Goal: Task Accomplishment & Management: Complete application form

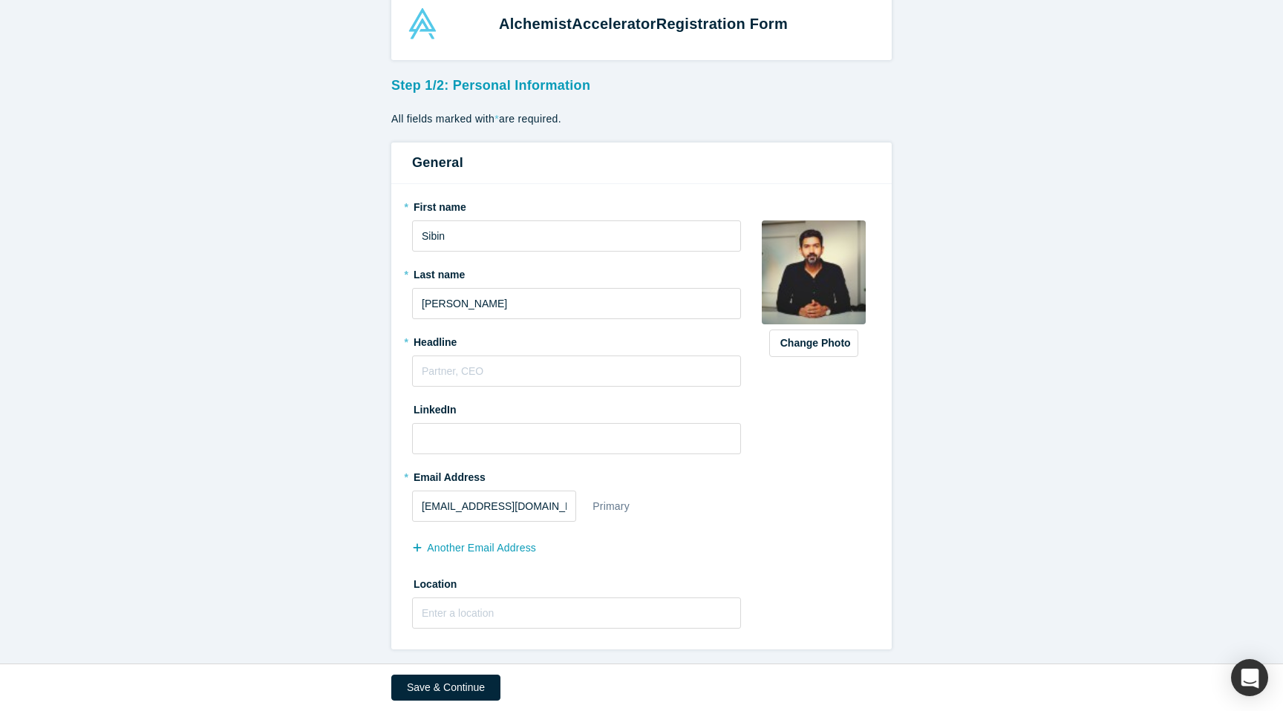
scroll to position [35, 0]
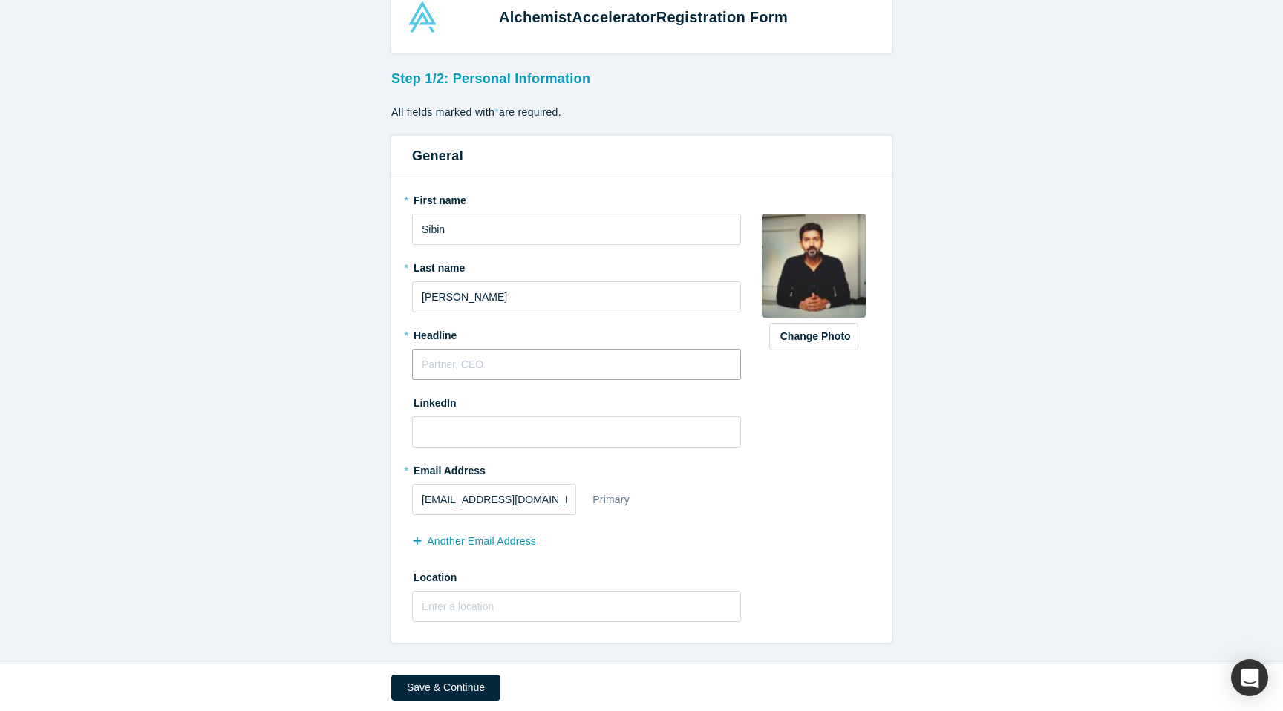
click at [608, 376] on input "text" at bounding box center [576, 364] width 329 height 31
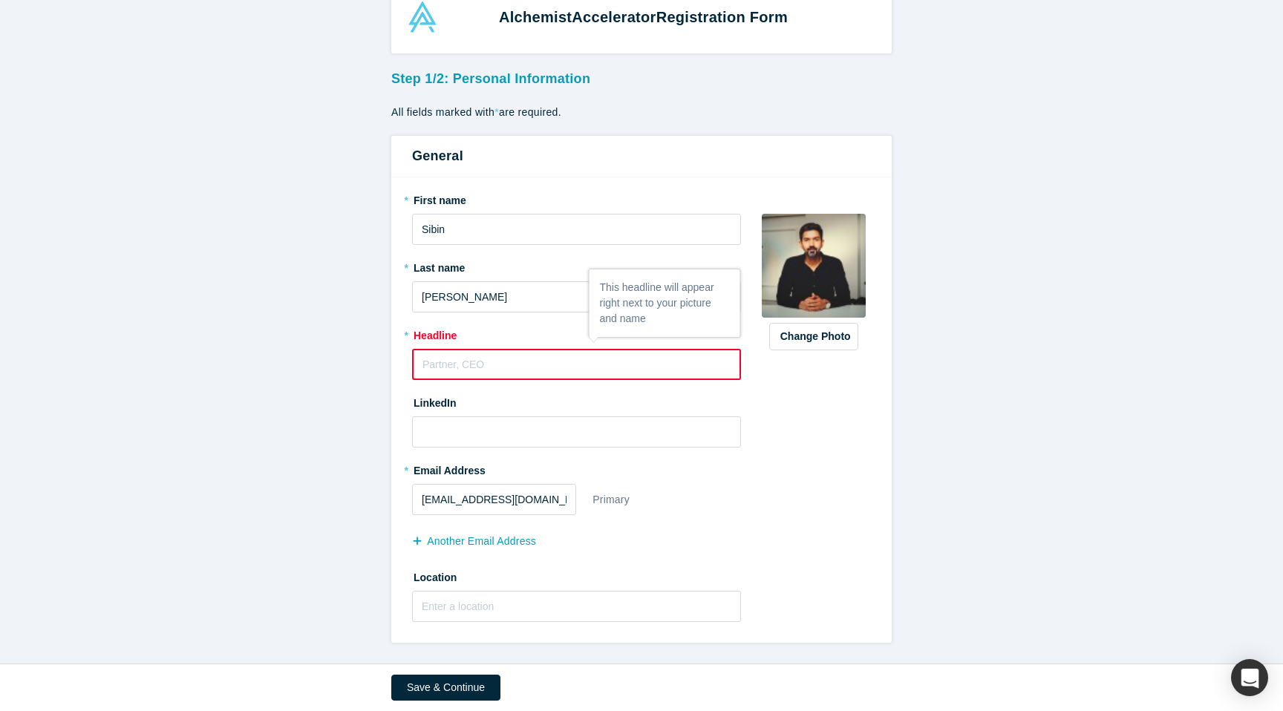
paste input "Technical Leader"
type input "Technical Leader"
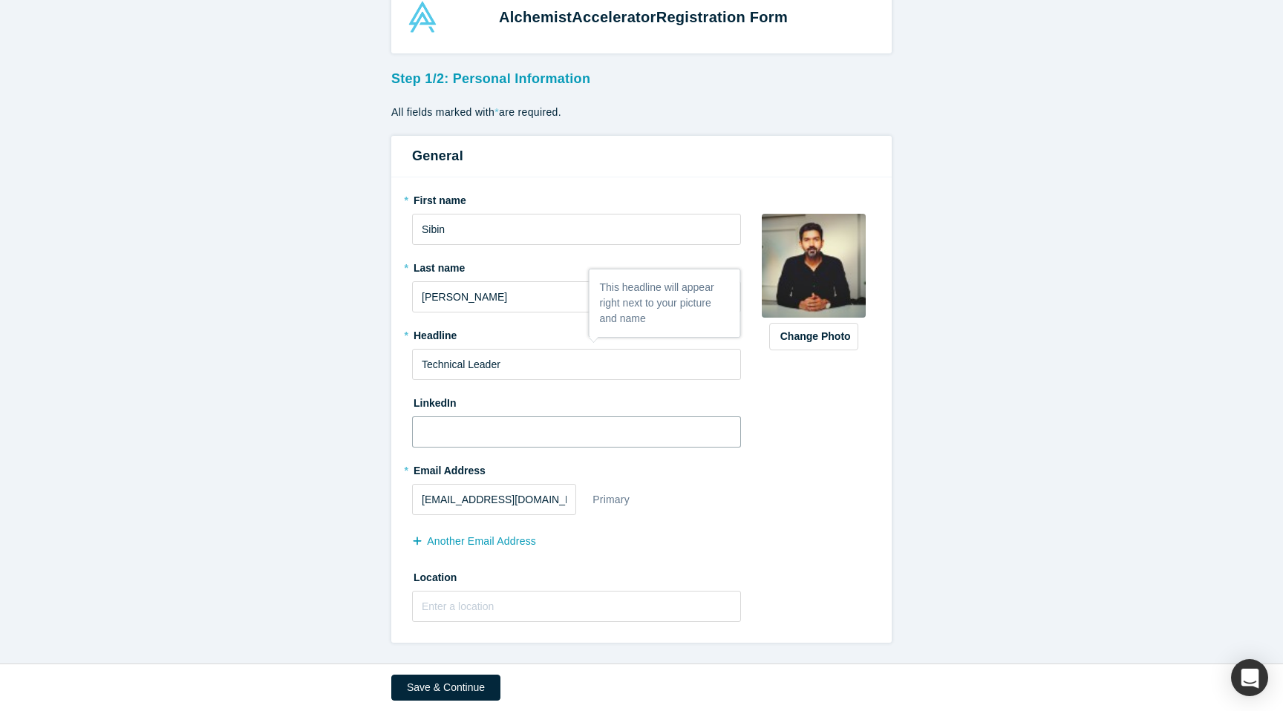
click at [558, 437] on input at bounding box center [576, 431] width 329 height 31
paste input "[URL][DOMAIN_NAME]"
type input "[URL][DOMAIN_NAME]"
click at [604, 607] on input "text" at bounding box center [576, 606] width 329 height 31
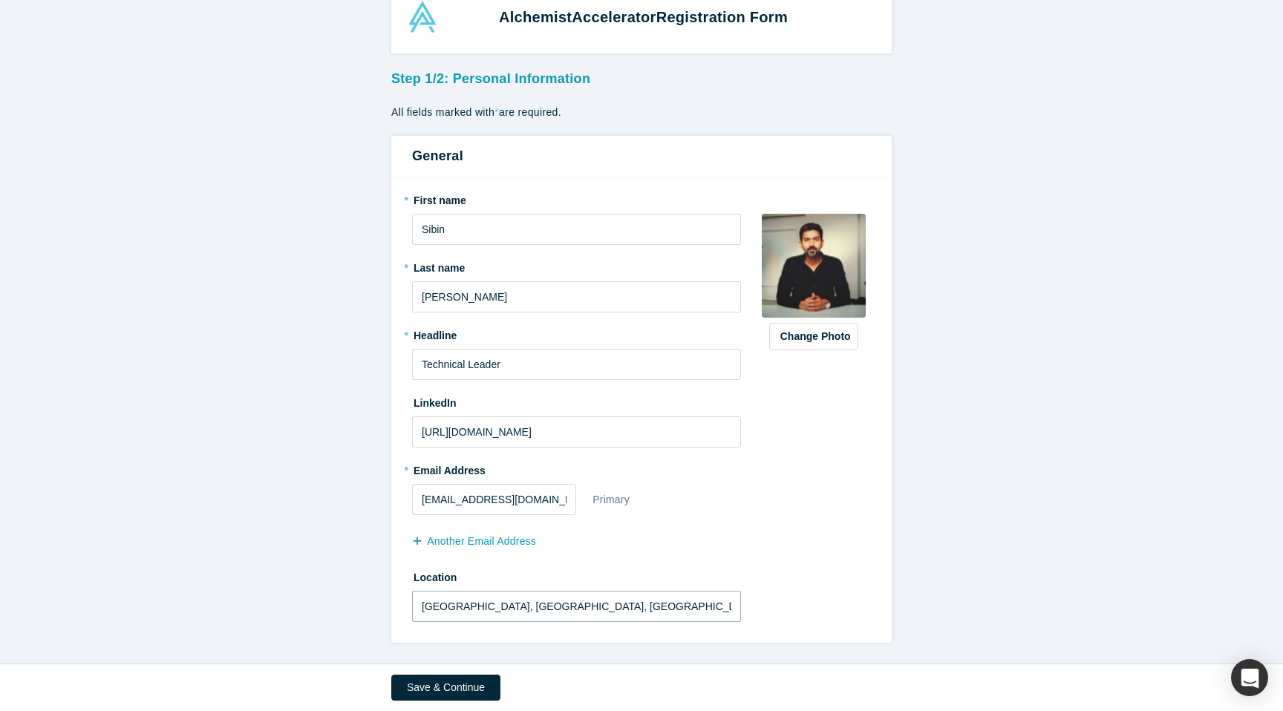
click at [561, 604] on input "[GEOGRAPHIC_DATA], [GEOGRAPHIC_DATA], [GEOGRAPHIC_DATA]" at bounding box center [576, 606] width 329 height 31
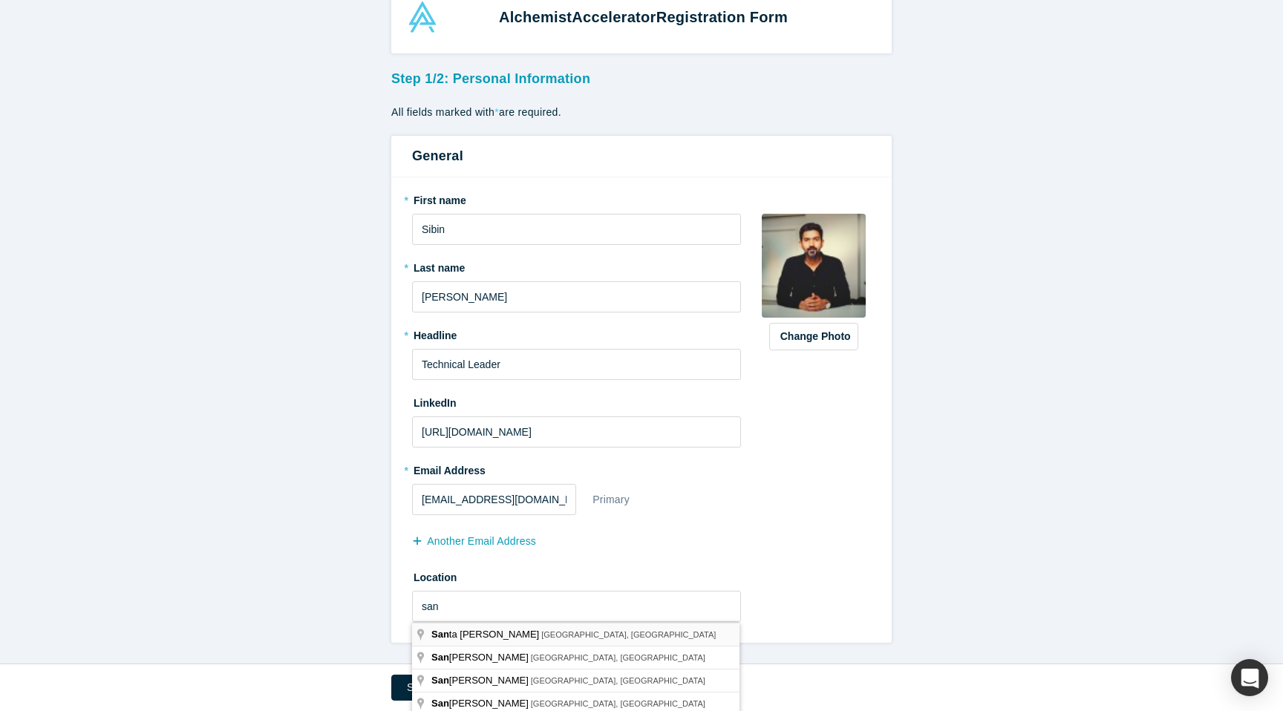
type input "[GEOGRAPHIC_DATA], [GEOGRAPHIC_DATA], [GEOGRAPHIC_DATA]"
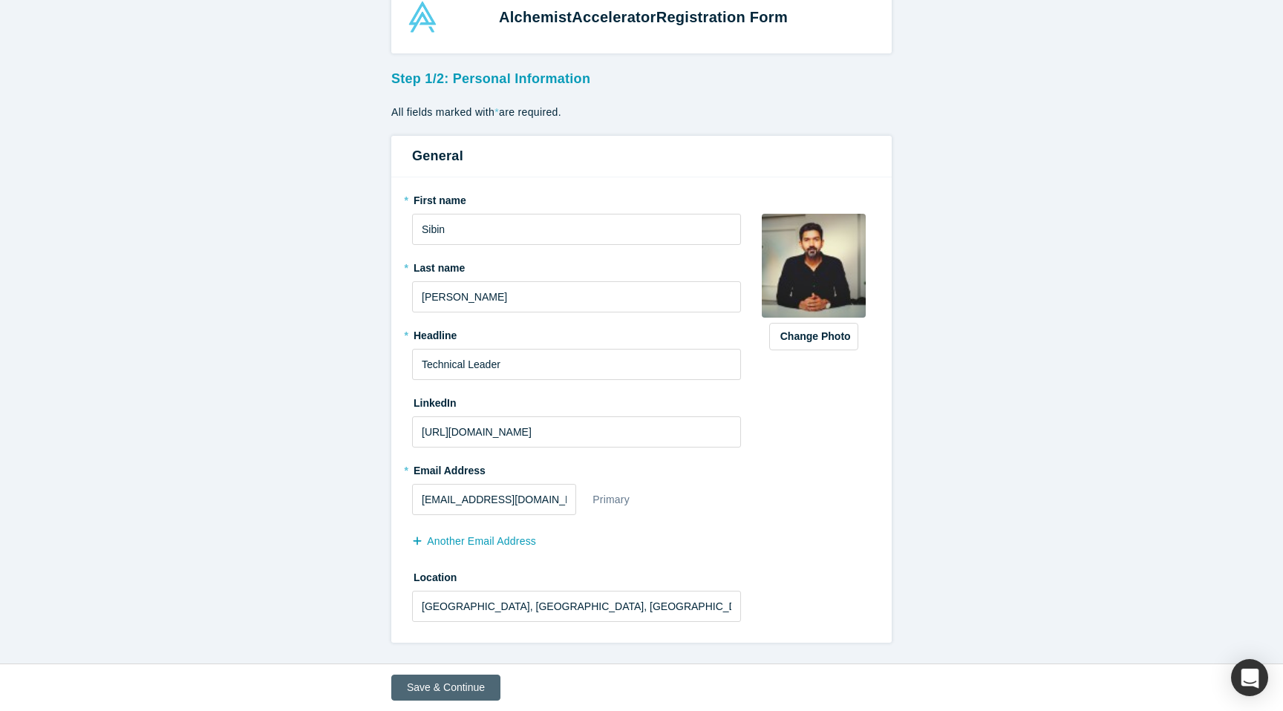
click at [457, 685] on button "Save & Continue" at bounding box center [445, 688] width 109 height 26
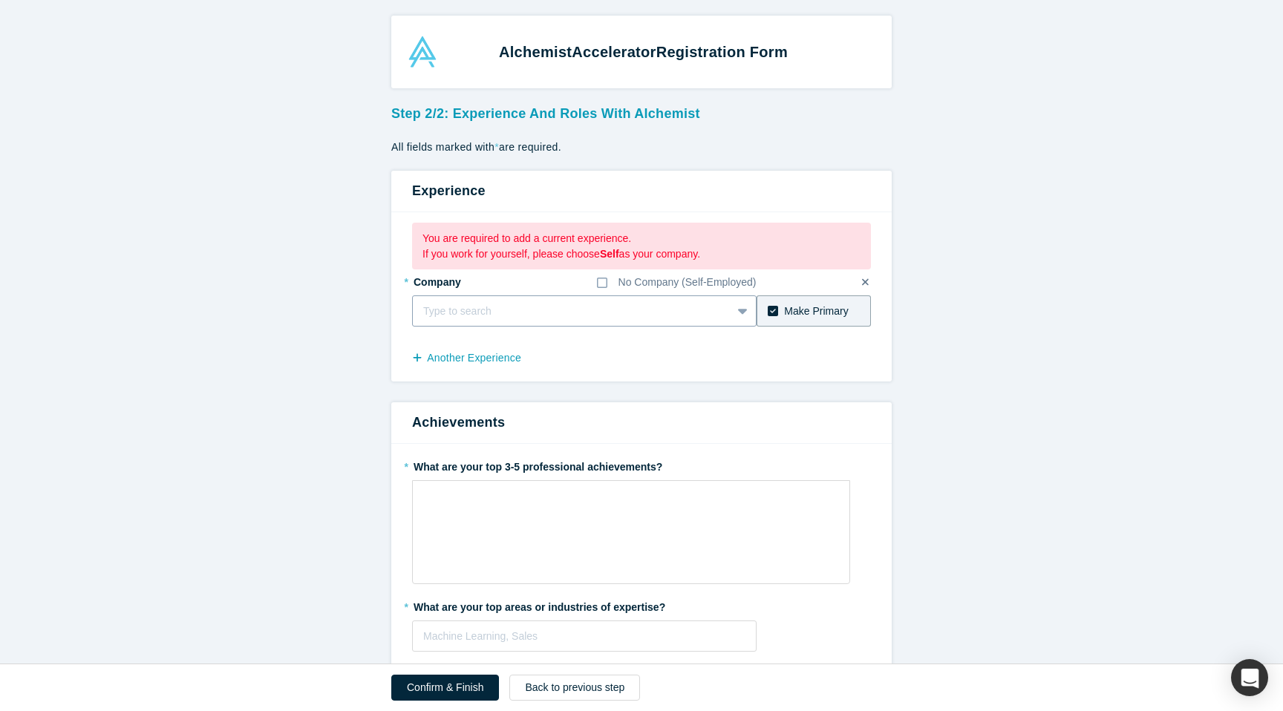
click at [483, 307] on div at bounding box center [572, 311] width 298 height 19
type input "Google"
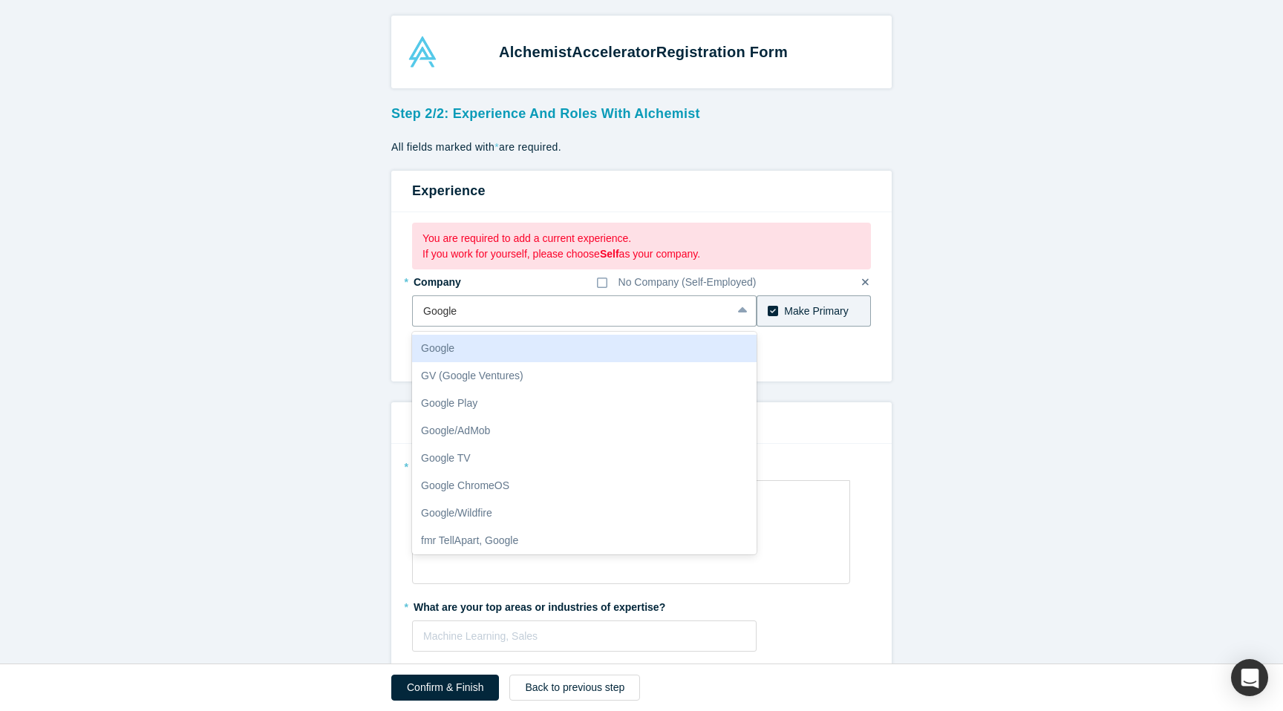
click at [480, 347] on div "Google" at bounding box center [584, 348] width 344 height 27
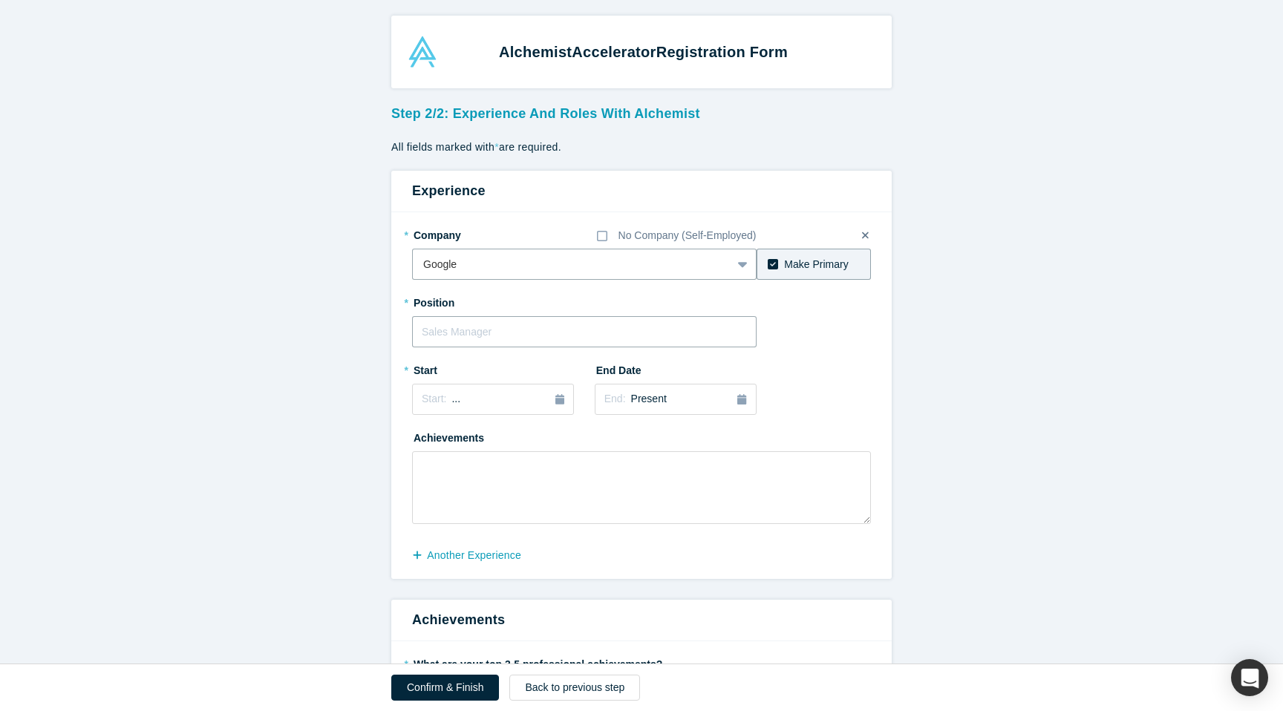
click at [477, 337] on input "text" at bounding box center [584, 331] width 344 height 31
type input "Senior Software Engineer"
click at [558, 397] on icon "button" at bounding box center [559, 399] width 9 height 10
click at [422, 442] on button "Previous Year" at bounding box center [418, 441] width 15 height 15
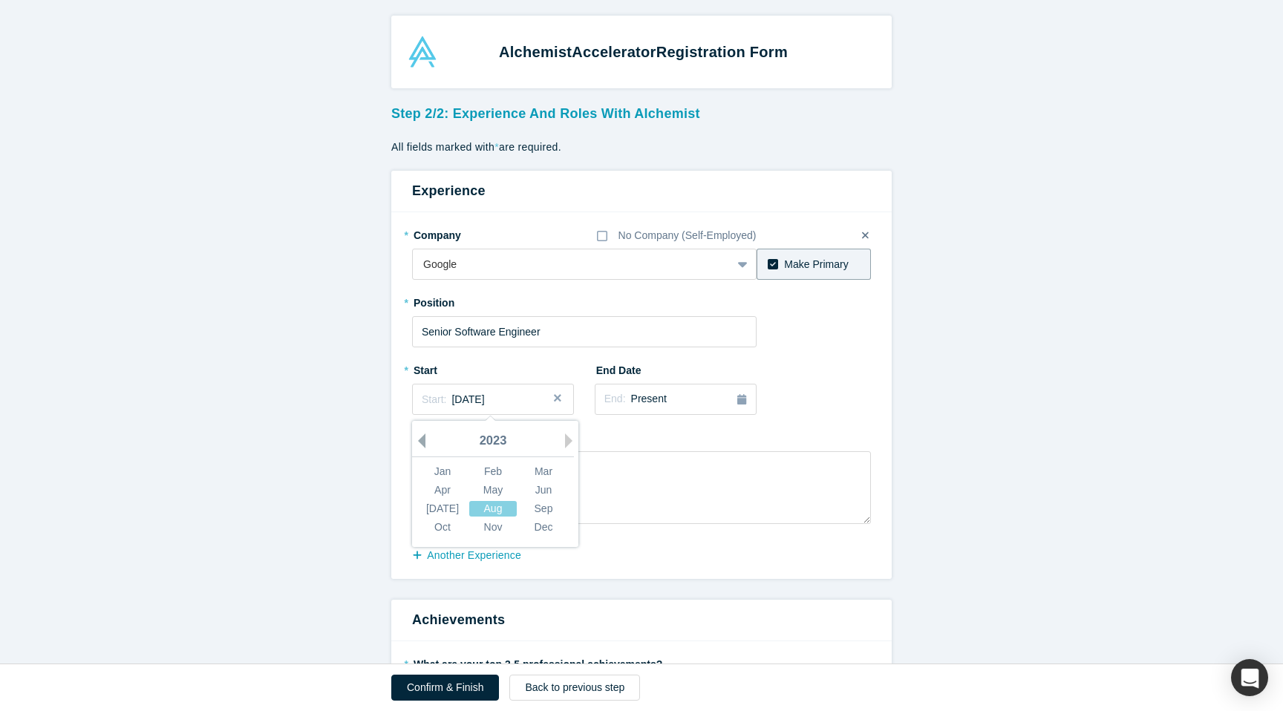
click at [422, 442] on button "Previous Year" at bounding box center [418, 441] width 15 height 15
click at [502, 524] on div "Nov" at bounding box center [493, 528] width 48 height 16
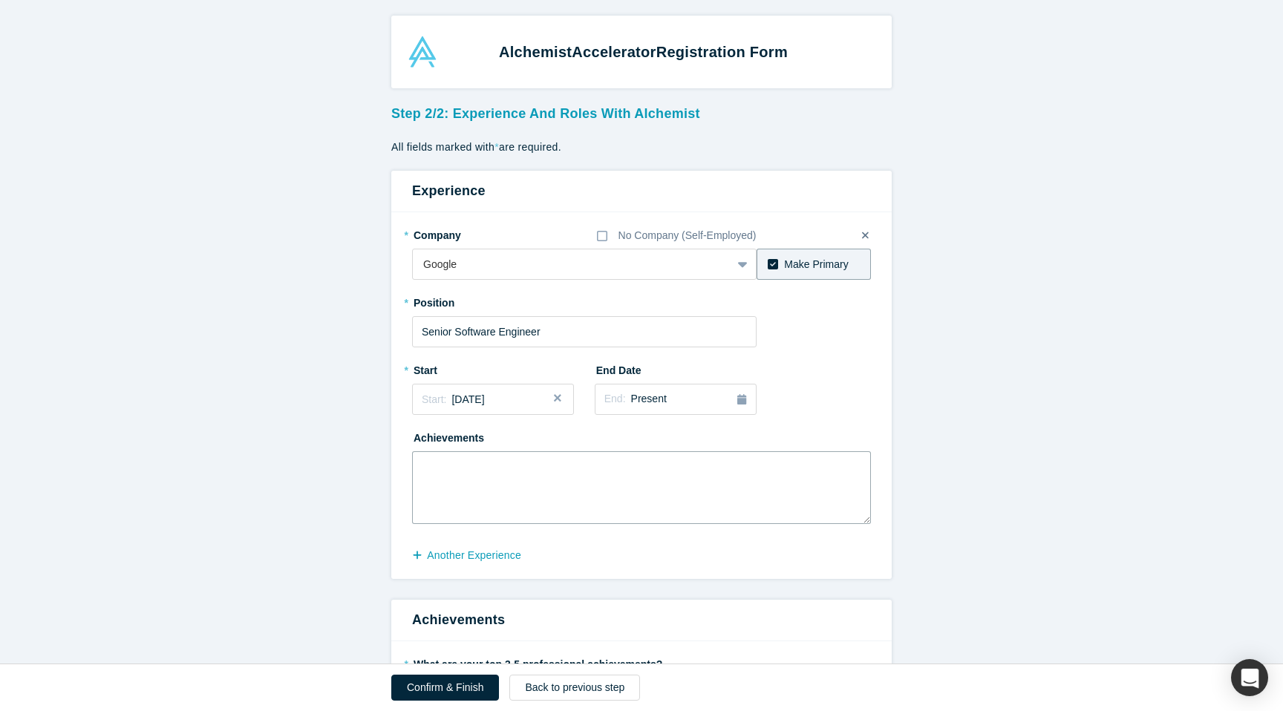
click at [526, 491] on textarea at bounding box center [641, 487] width 459 height 73
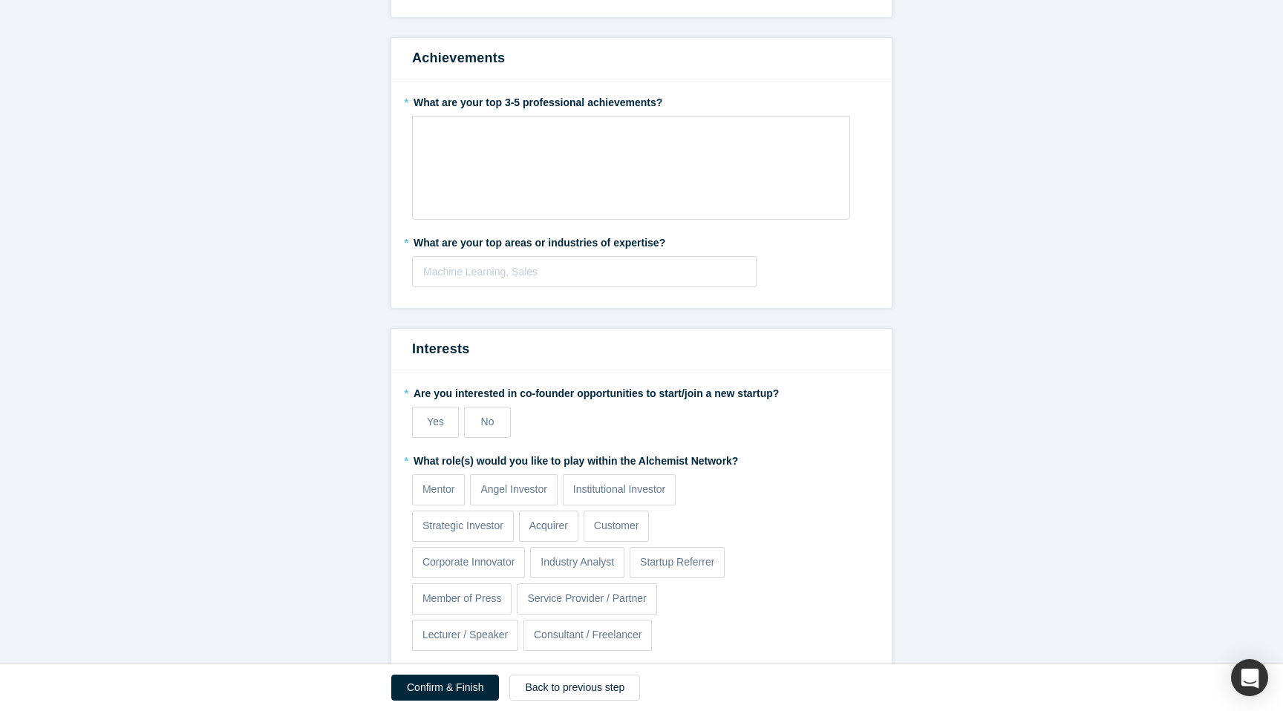
scroll to position [596, 0]
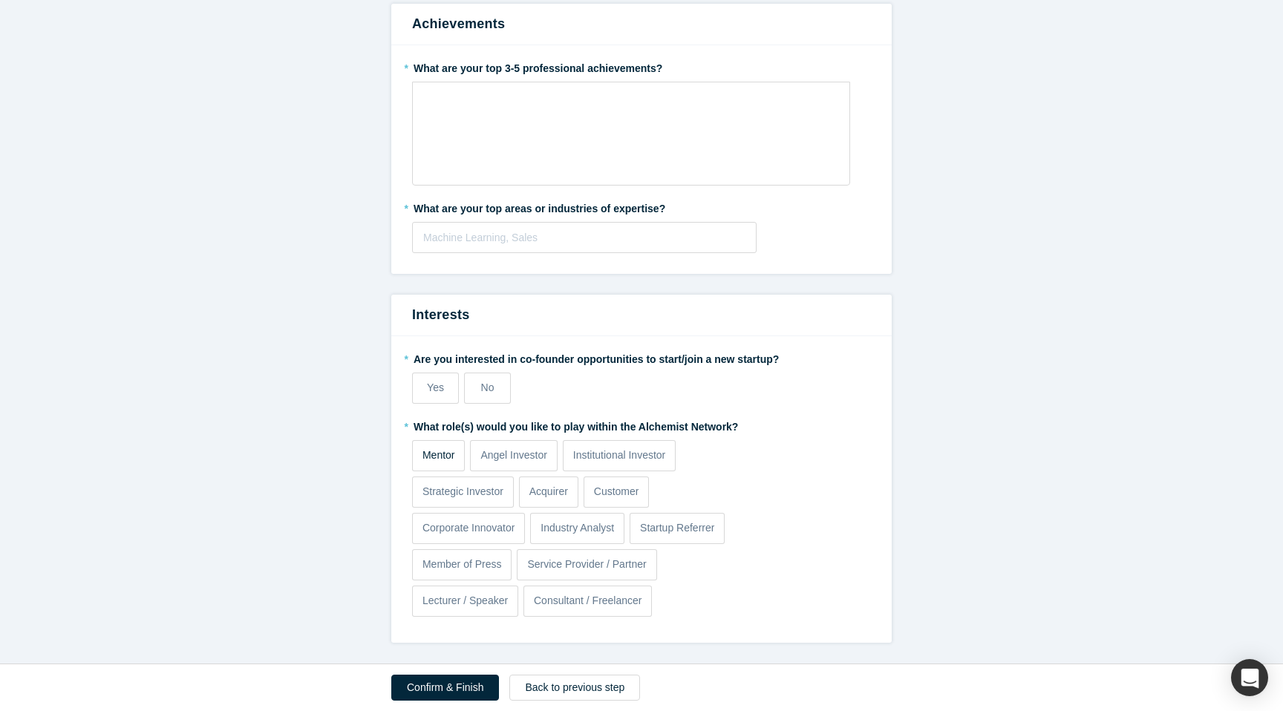
click at [439, 462] on p "Mentor" at bounding box center [438, 456] width 33 height 16
click at [0, 0] on input "Mentor" at bounding box center [0, 0] width 0 height 0
click at [447, 386] on label "Yes" at bounding box center [435, 388] width 47 height 31
click at [0, 0] on input "Yes" at bounding box center [0, 0] width 0 height 0
click at [488, 236] on div at bounding box center [584, 238] width 322 height 19
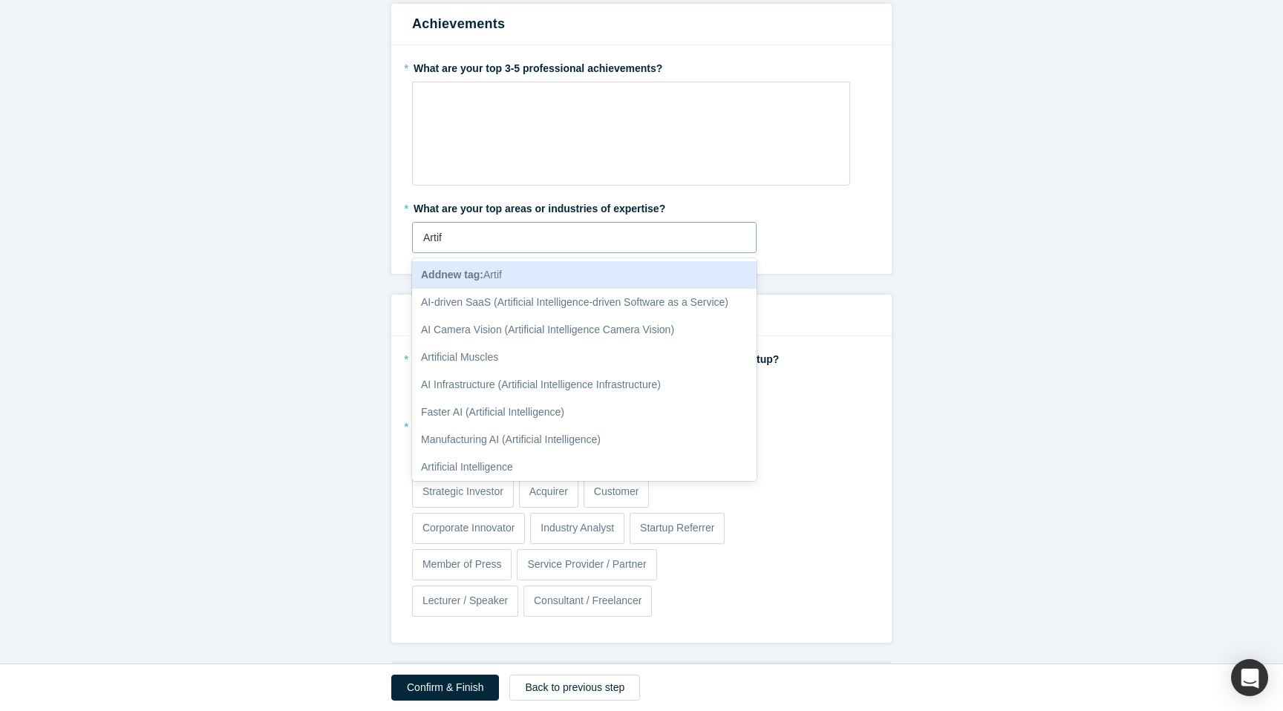
type input "Artifi"
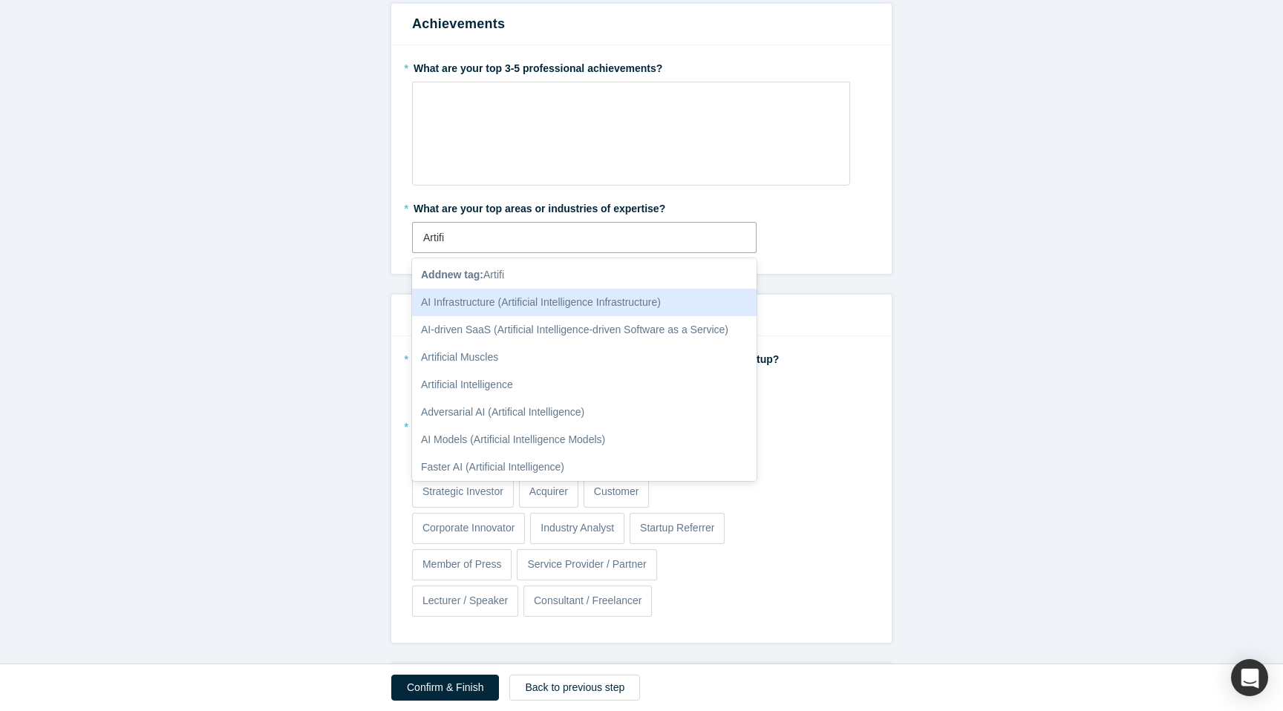
click at [474, 306] on div "AI Infrastructure (Artificial Intelligence Infrastructure)" at bounding box center [584, 302] width 344 height 27
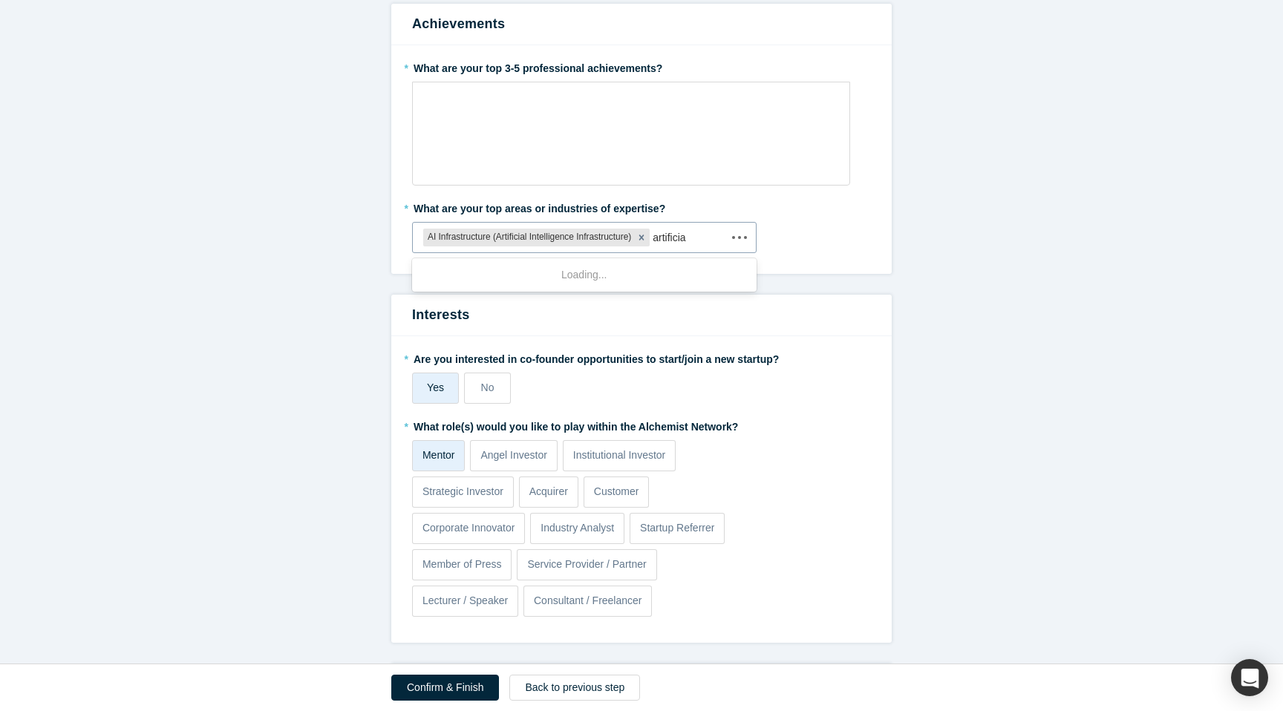
type input "artificial"
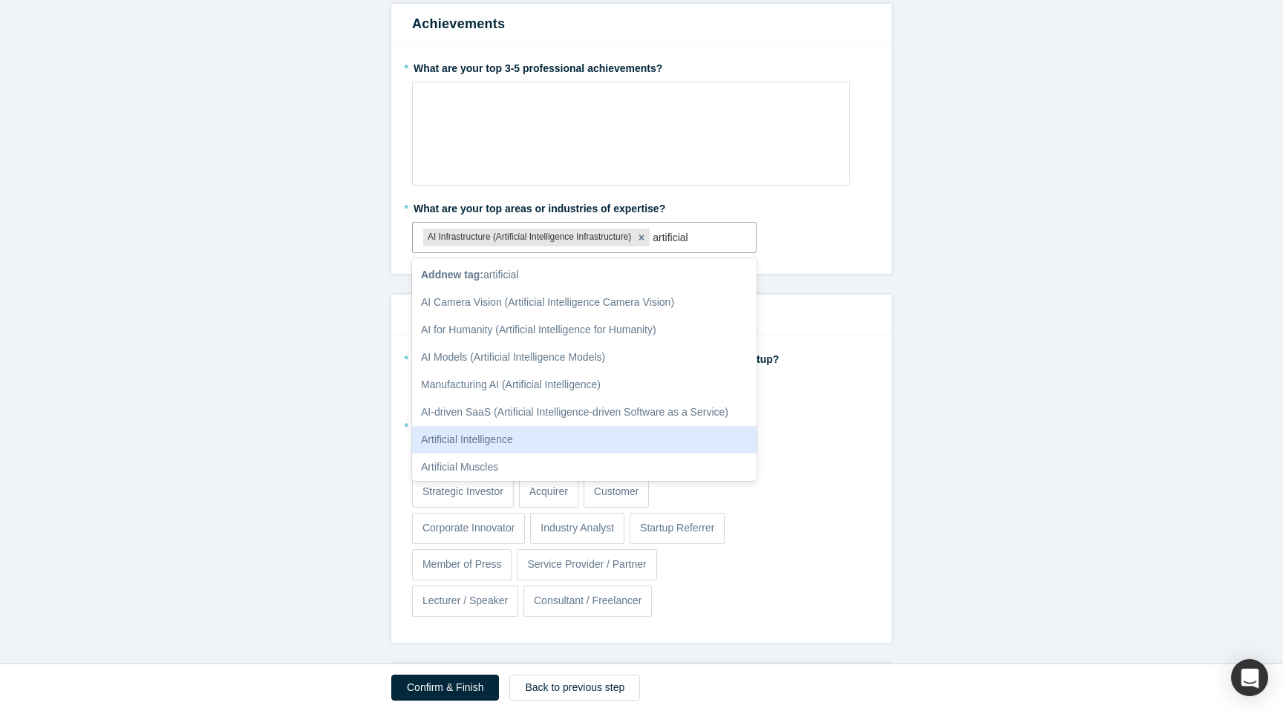
click at [604, 443] on div "Artificial Intelligence" at bounding box center [584, 439] width 344 height 27
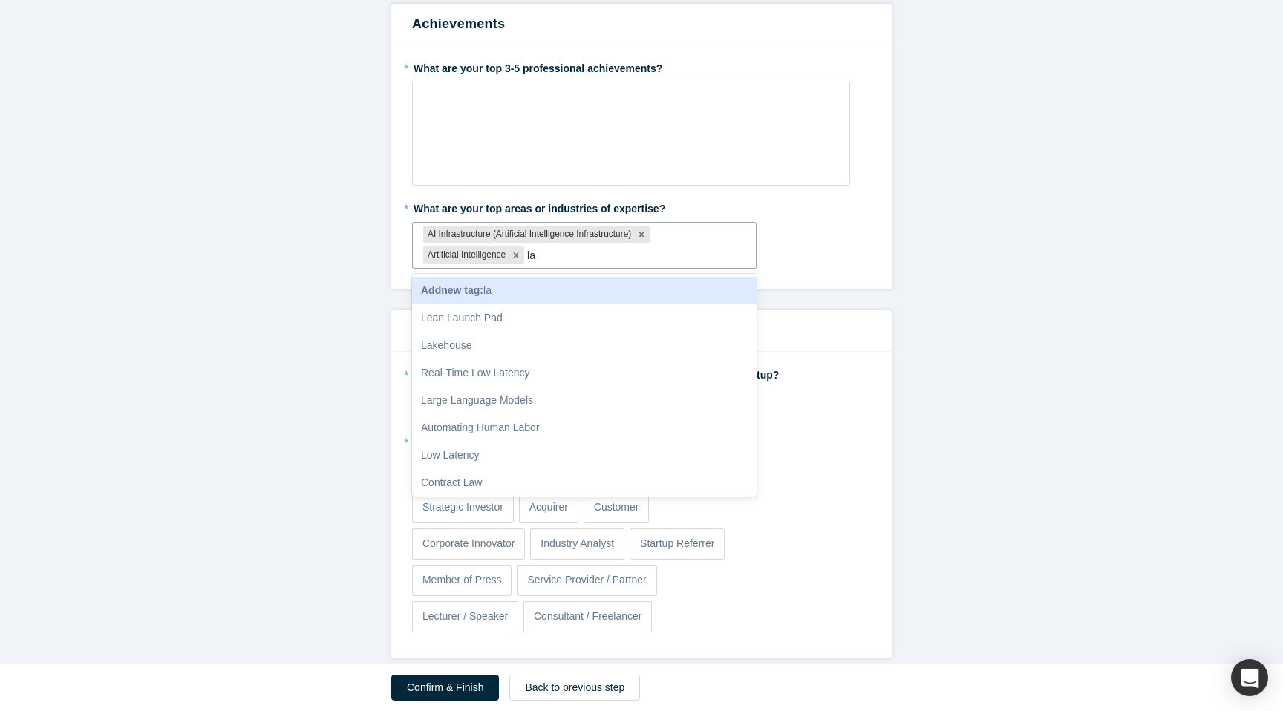
type input "l"
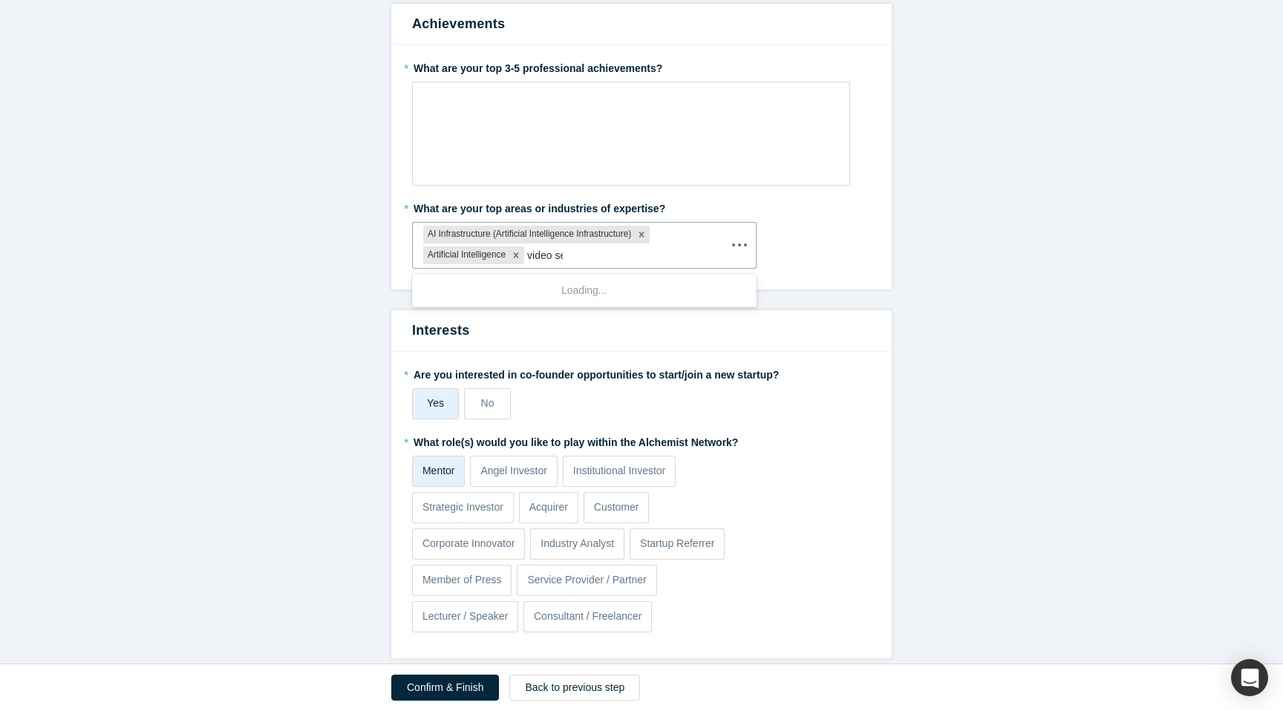
type input "video ser"
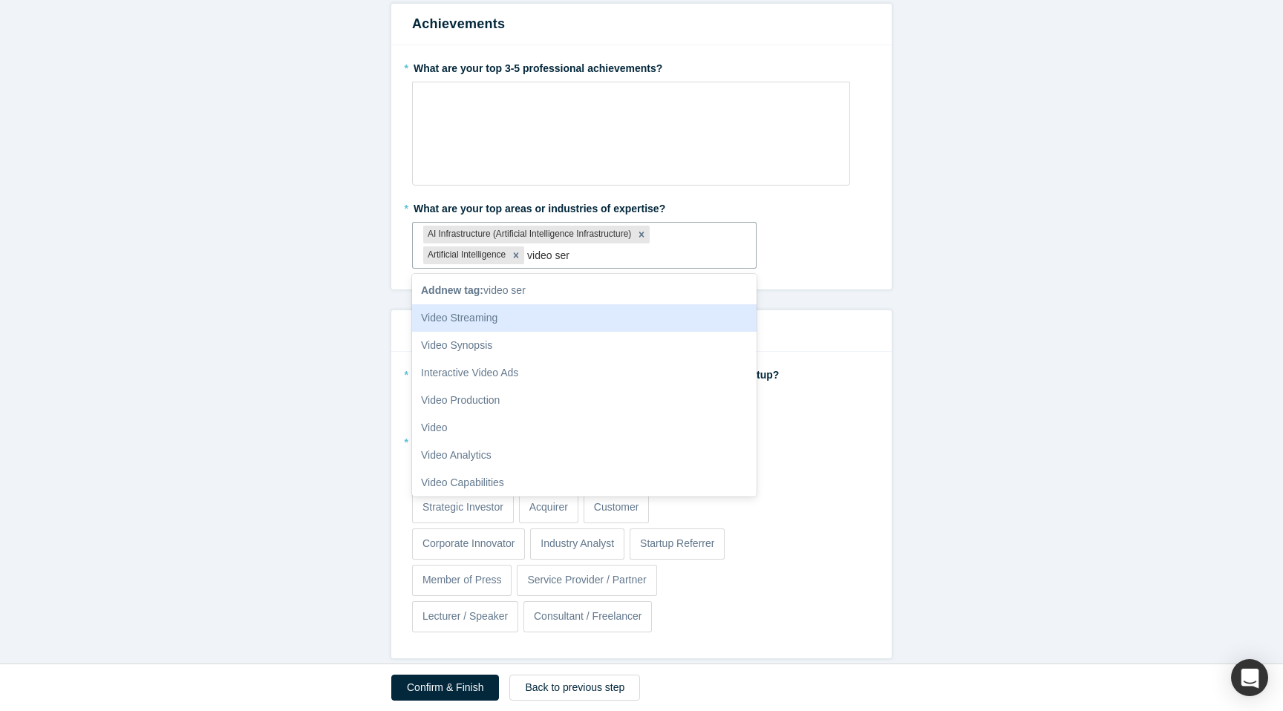
click at [558, 324] on div "Video Streaming" at bounding box center [584, 317] width 344 height 27
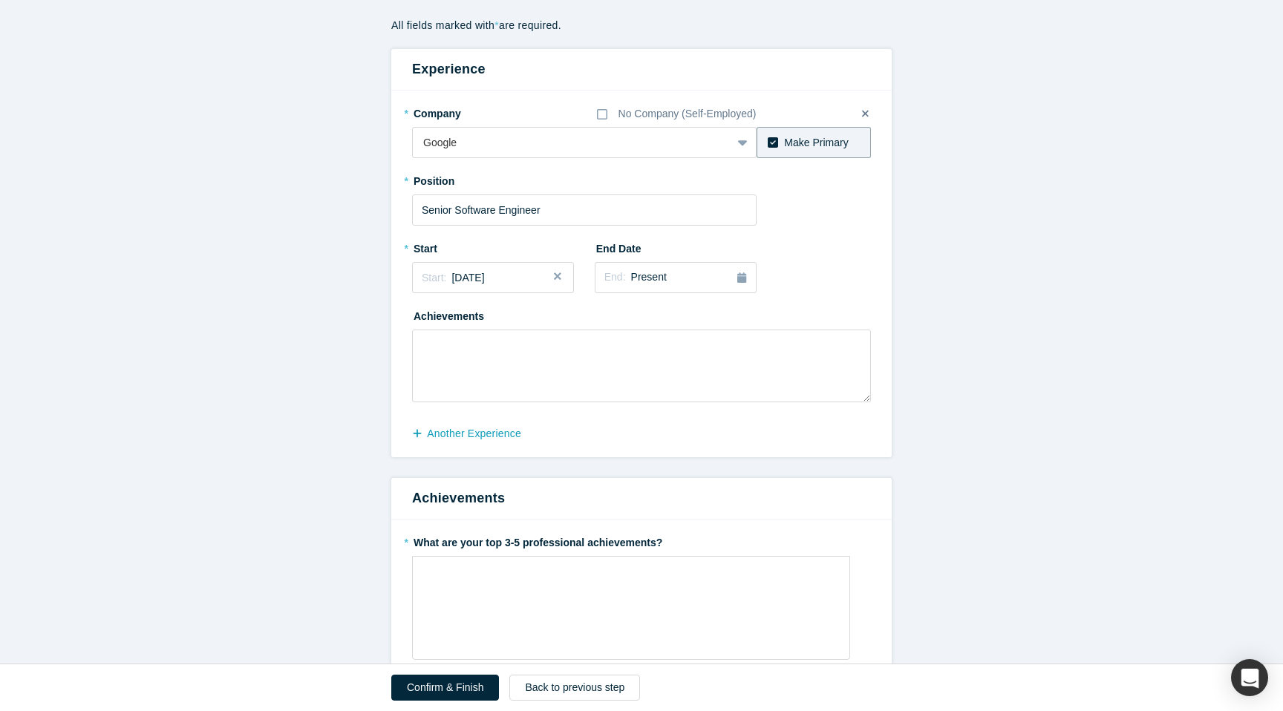
scroll to position [121, 0]
